Goal: Check status

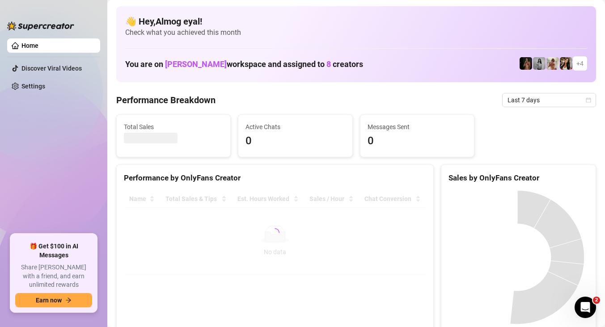
click at [515, 101] on span "Last 7 days" at bounding box center [548, 99] width 83 height 13
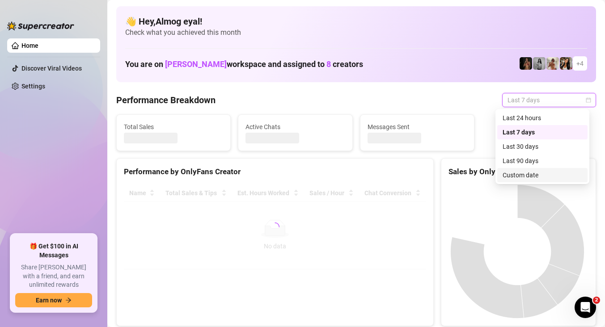
click at [520, 173] on div "Custom date" at bounding box center [542, 175] width 80 height 10
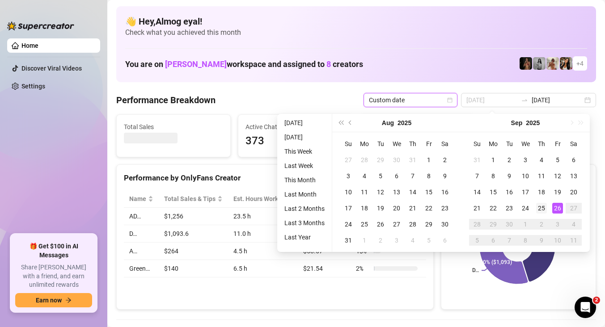
type input "[DATE]"
click at [543, 209] on div "25" at bounding box center [541, 208] width 11 height 11
click at [558, 210] on div "26" at bounding box center [557, 208] width 11 height 11
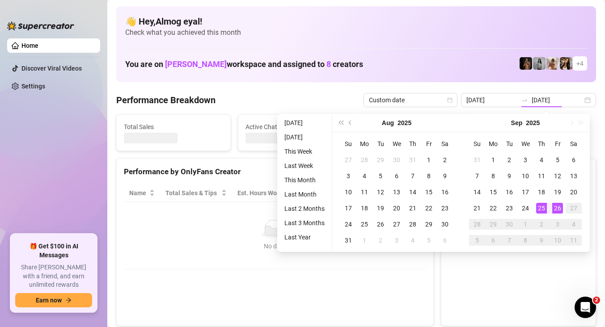
type input "[DATE]"
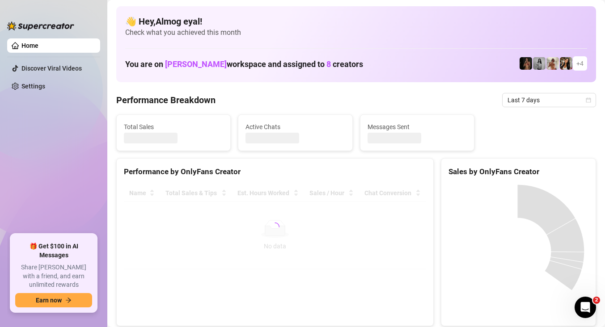
click at [536, 98] on span "Last 7 days" at bounding box center [548, 99] width 83 height 13
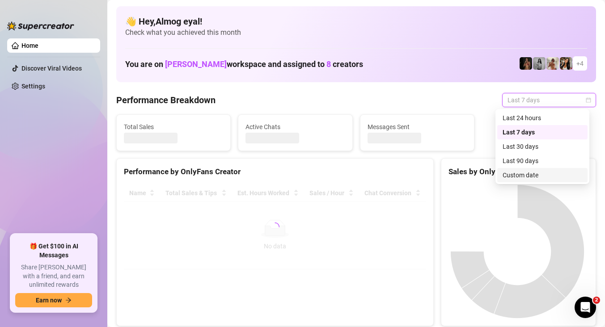
click at [539, 177] on div "Custom date" at bounding box center [542, 175] width 80 height 10
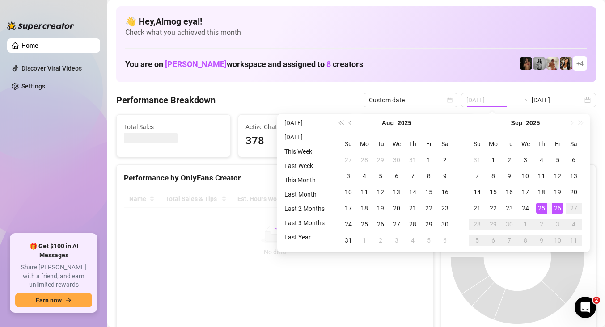
click at [540, 206] on div "25" at bounding box center [541, 208] width 11 height 11
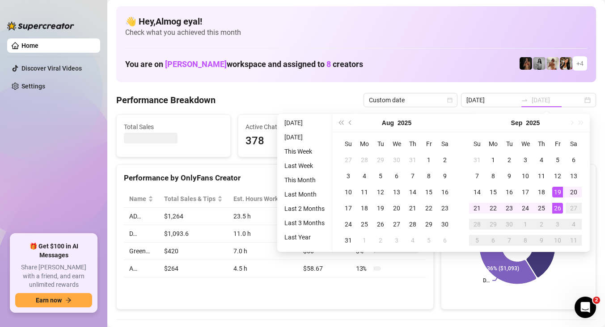
click at [559, 211] on div "26" at bounding box center [557, 208] width 11 height 11
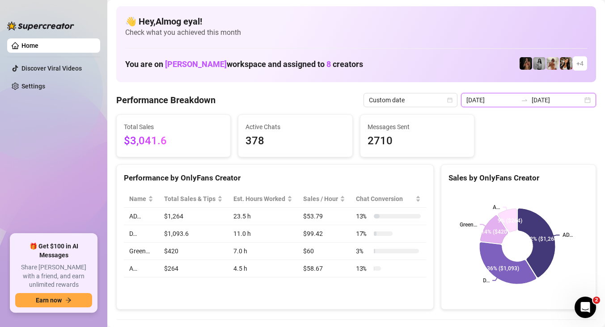
drag, startPoint x: 502, startPoint y: 105, endPoint x: 506, endPoint y: 111, distance: 7.4
click at [502, 105] on input "[DATE]" at bounding box center [491, 100] width 51 height 10
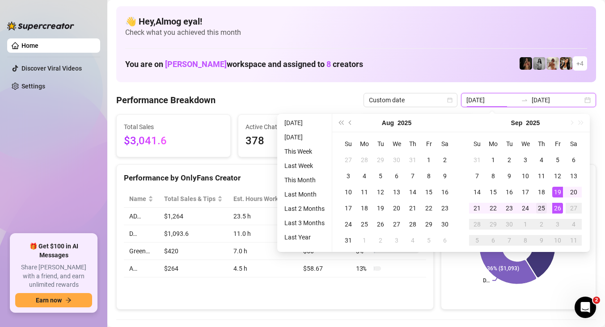
type input "[DATE]"
click at [540, 207] on div "25" at bounding box center [541, 208] width 11 height 11
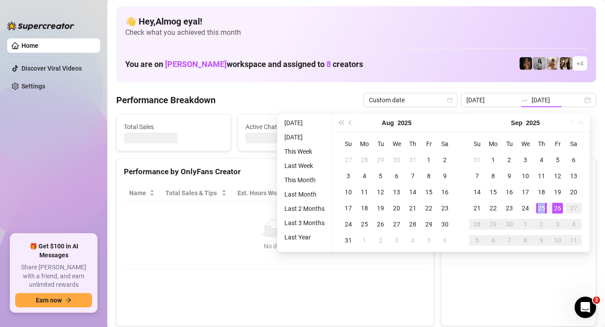
type input "[DATE]"
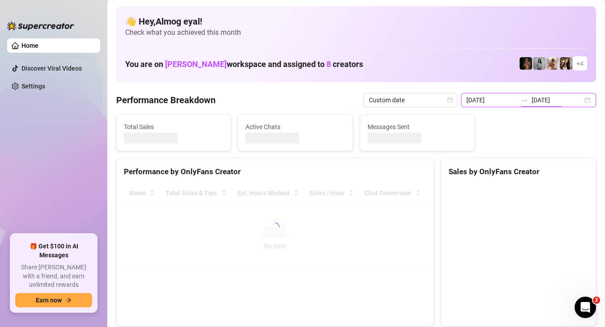
click at [541, 102] on input "[DATE]" at bounding box center [557, 100] width 51 height 10
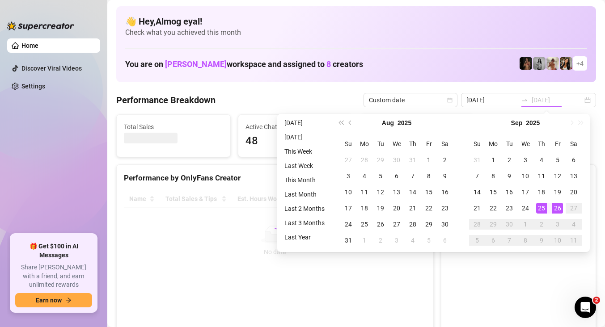
click at [557, 211] on div "26" at bounding box center [557, 208] width 11 height 11
type input "[DATE]"
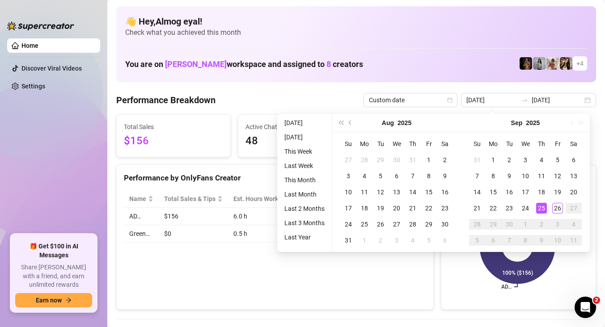
click at [469, 308] on div "AD… 100% ($156)" at bounding box center [518, 246] width 154 height 126
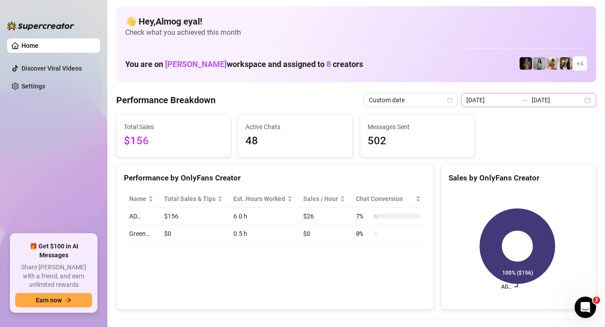
click at [551, 94] on div "2025-09-25 2025-09-25" at bounding box center [528, 100] width 135 height 14
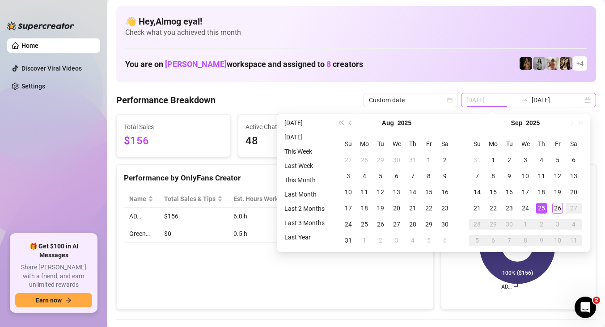
type input "[DATE]"
click at [559, 207] on div "26" at bounding box center [557, 208] width 11 height 11
type input "[DATE]"
click at [538, 207] on div "25" at bounding box center [541, 208] width 11 height 11
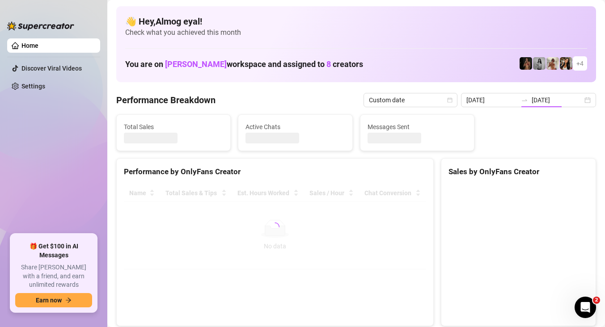
type input "[DATE]"
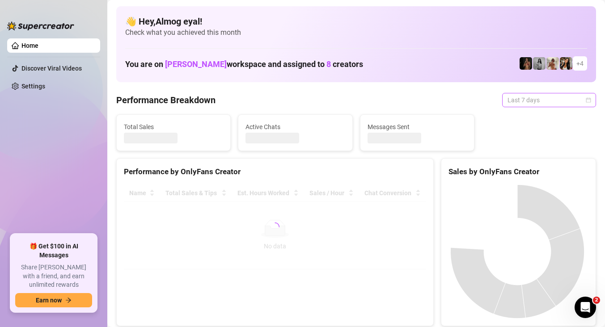
click at [517, 101] on span "Last 7 days" at bounding box center [548, 99] width 83 height 13
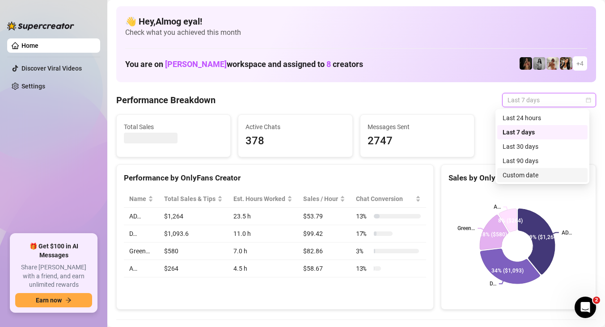
click at [542, 179] on div "Custom date" at bounding box center [542, 175] width 80 height 10
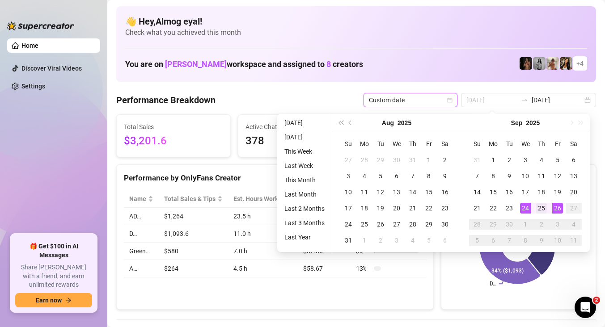
type input "[DATE]"
click at [538, 206] on div "25" at bounding box center [541, 208] width 11 height 11
click at [557, 208] on div "26" at bounding box center [557, 208] width 11 height 11
type input "[DATE]"
